Goal: Find specific page/section: Find specific page/section

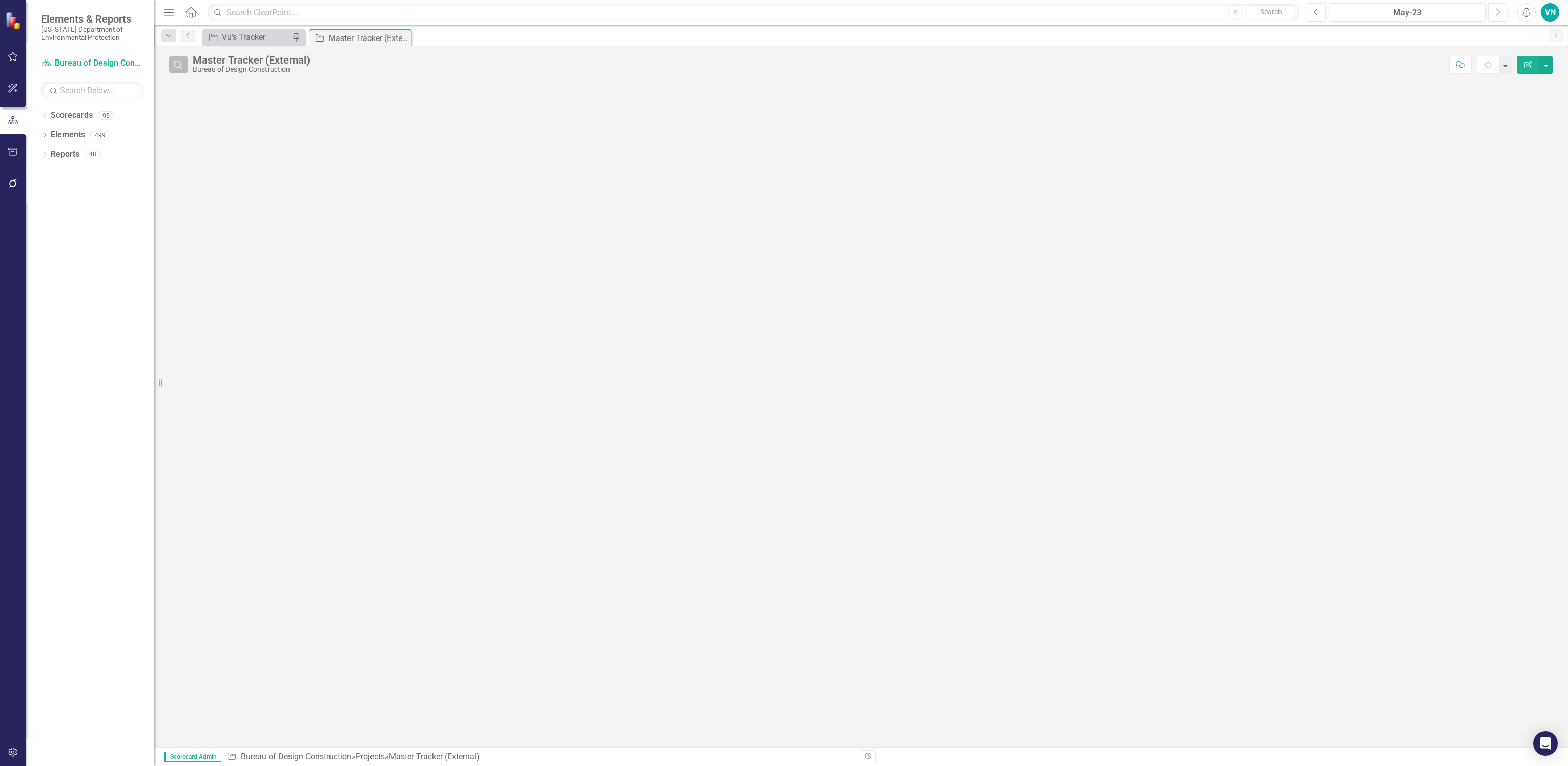
click at [173, 63] on icon "Search" at bounding box center [178, 64] width 12 height 9
click at [236, 66] on input "text" at bounding box center [819, 65] width 1251 height 19
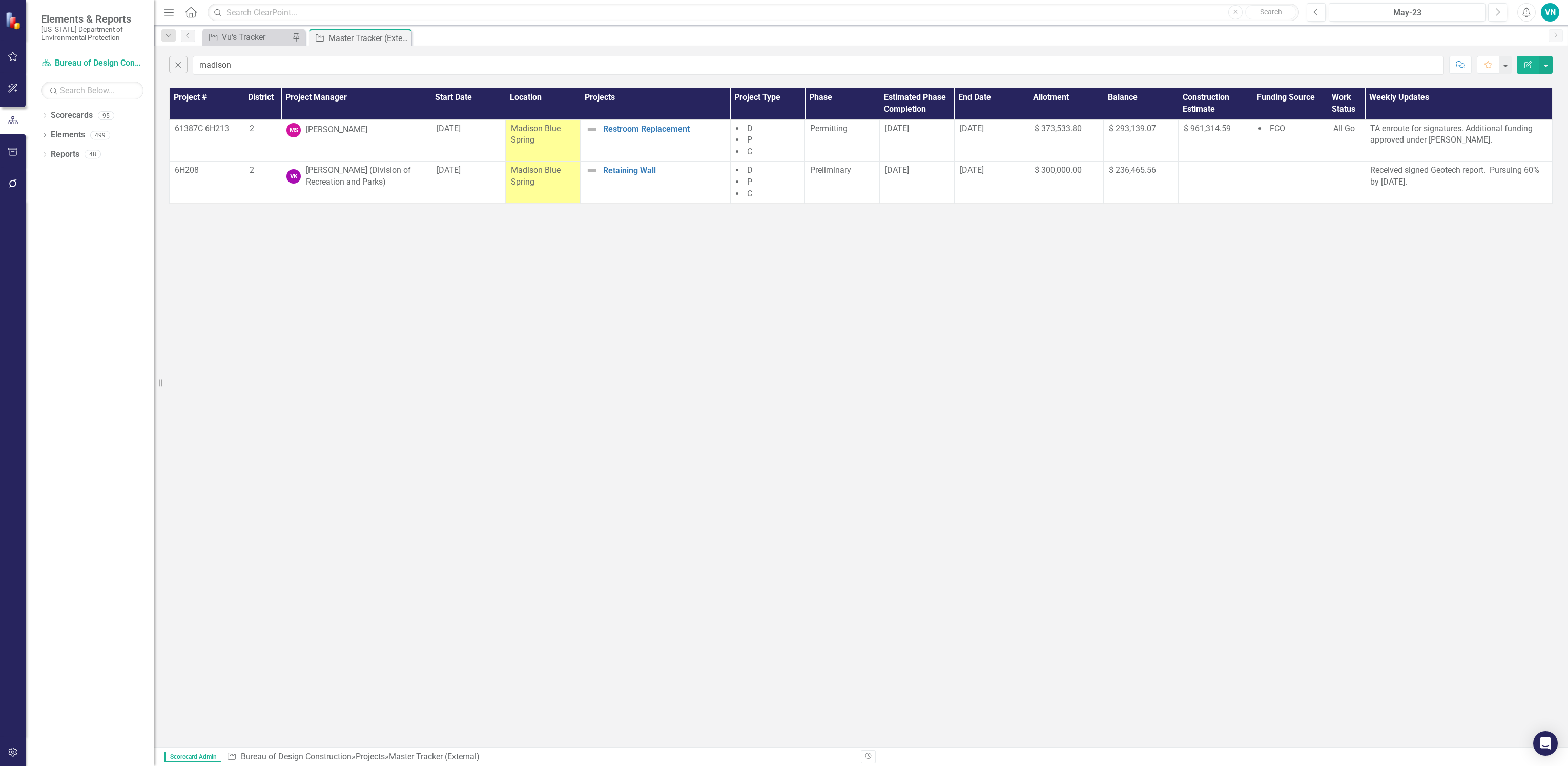
click at [561, 314] on div "Close madison Comment Favorite Edit Report Project # District Project Manager S…" at bounding box center [861, 396] width 1414 height 701
click at [229, 69] on input "madison" at bounding box center [819, 65] width 1251 height 19
click at [248, 65] on input "madison" at bounding box center [819, 65] width 1251 height 19
drag, startPoint x: 248, startPoint y: 65, endPoint x: 178, endPoint y: 73, distance: 70.5
click at [178, 73] on div "Close madison" at bounding box center [807, 65] width 1275 height 19
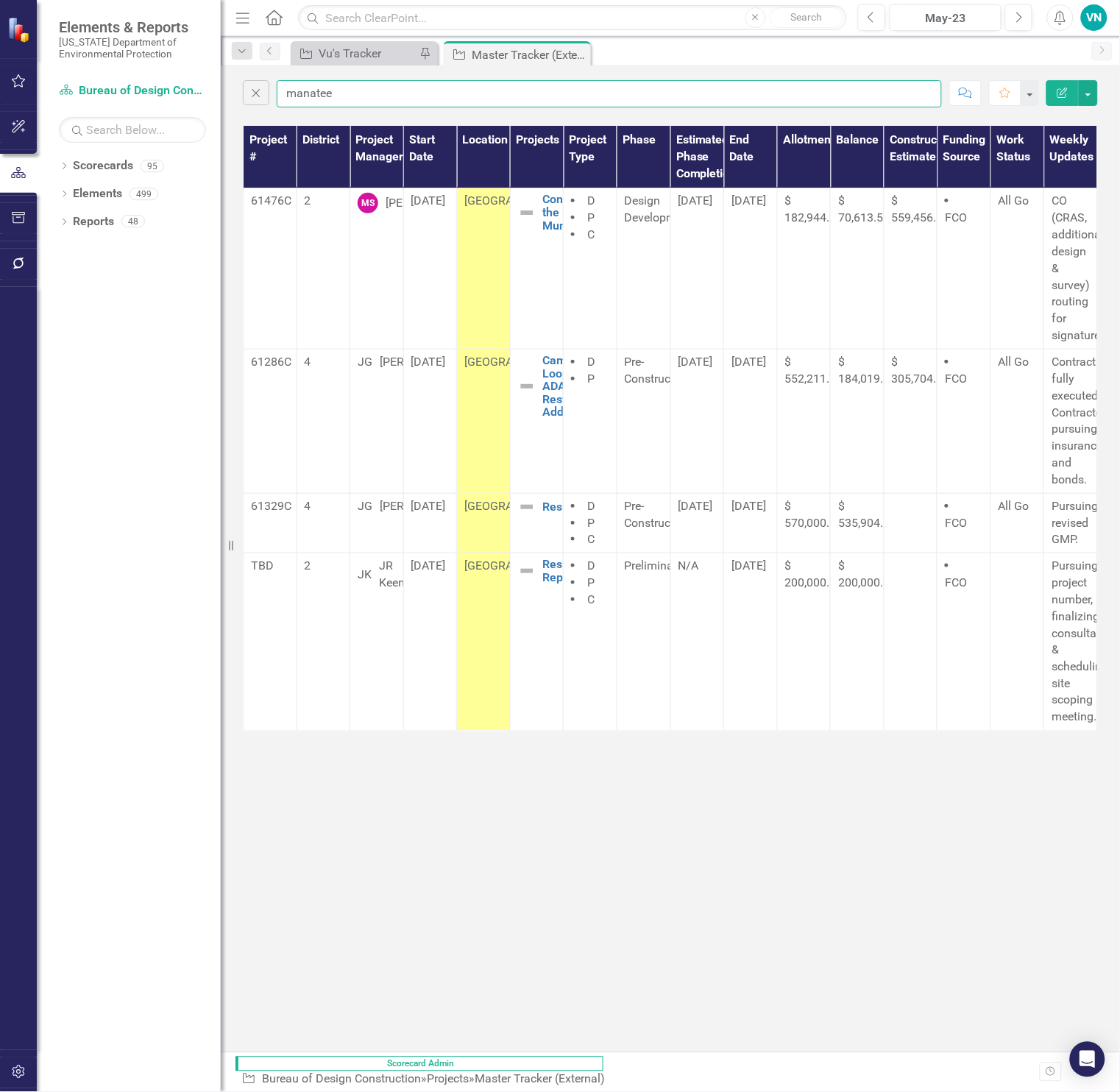
click at [440, 99] on input "manatee" at bounding box center [609, 94] width 665 height 27
drag, startPoint x: 387, startPoint y: 94, endPoint x: 209, endPoint y: 96, distance: 178.0
click at [209, 96] on div "Elements & Reports [US_STATE] Department of Environmental Protection Scorecard …" at bounding box center [560, 546] width 1120 height 1092
type input "big talbot"
